Goal: Information Seeking & Learning: Learn about a topic

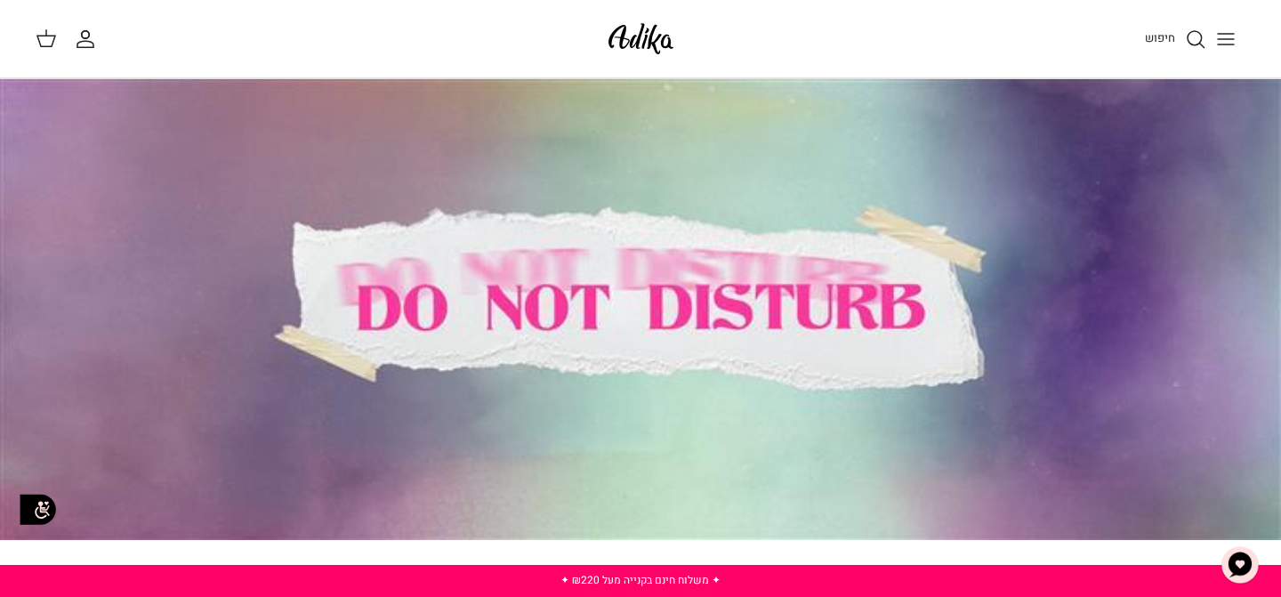
click at [1244, 44] on button "Toggle menu" at bounding box center [1226, 39] width 39 height 39
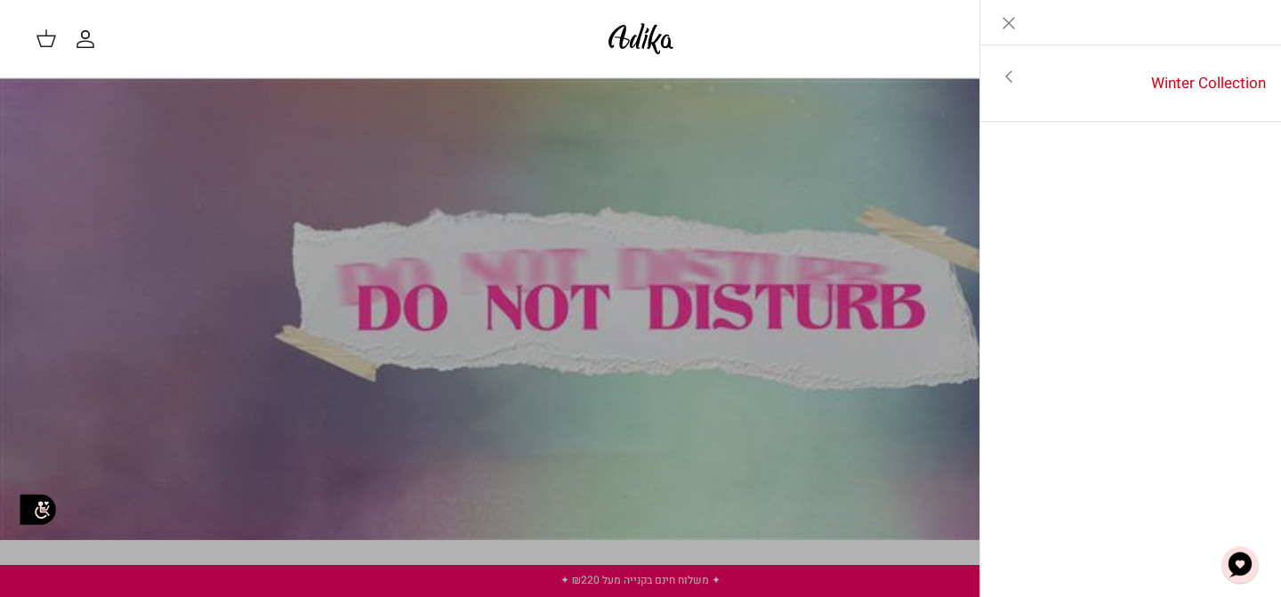
click at [1034, 70] on link "Toggle menu" at bounding box center [1009, 76] width 57 height 41
click at [1255, 15] on icon "Left" at bounding box center [1253, 22] width 21 height 21
click at [1010, 18] on icon "Close" at bounding box center [1008, 22] width 21 height 21
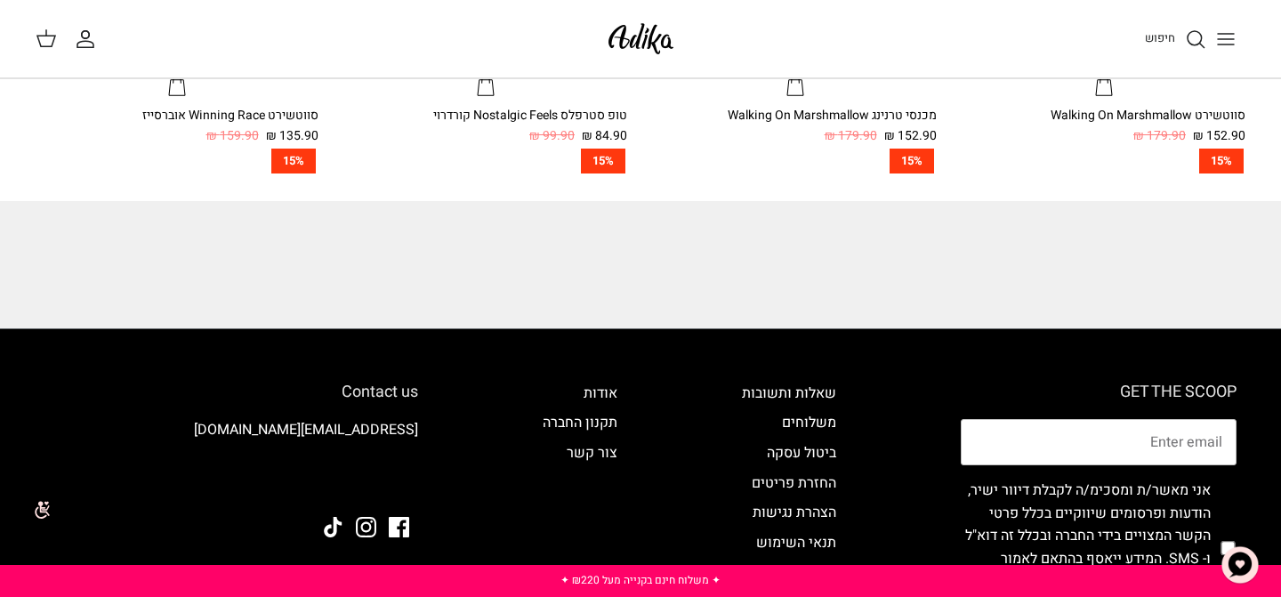
scroll to position [1730, 0]
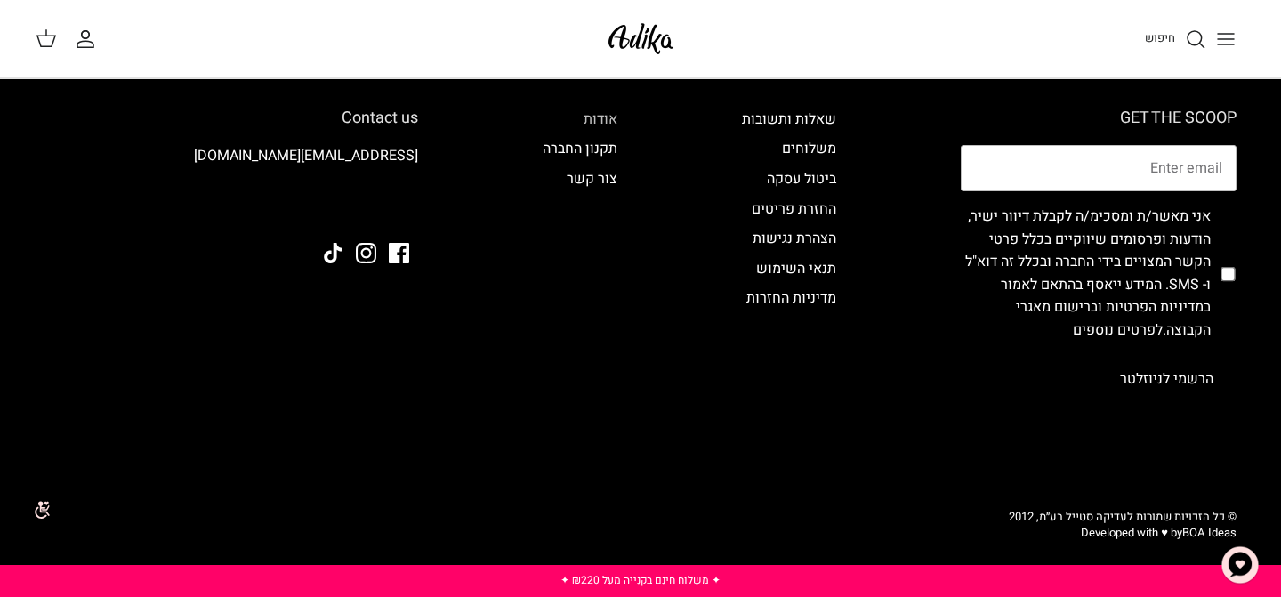
click at [601, 113] on link "אודות" at bounding box center [601, 119] width 34 height 21
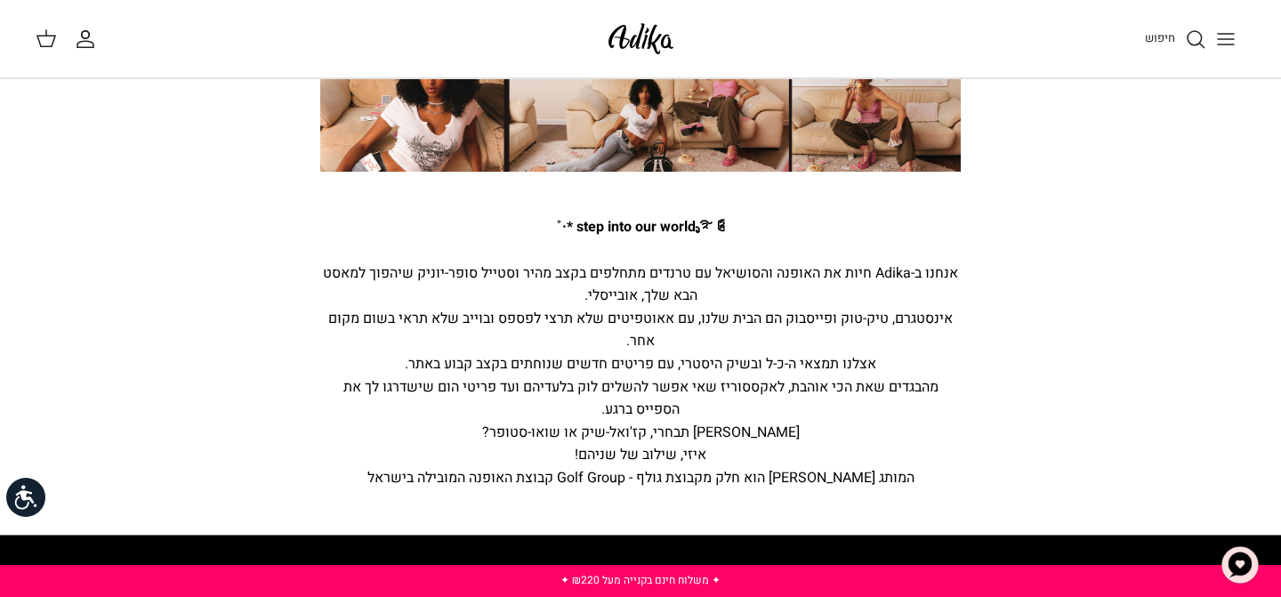
scroll to position [139, 0]
